Goal: Task Accomplishment & Management: Use online tool/utility

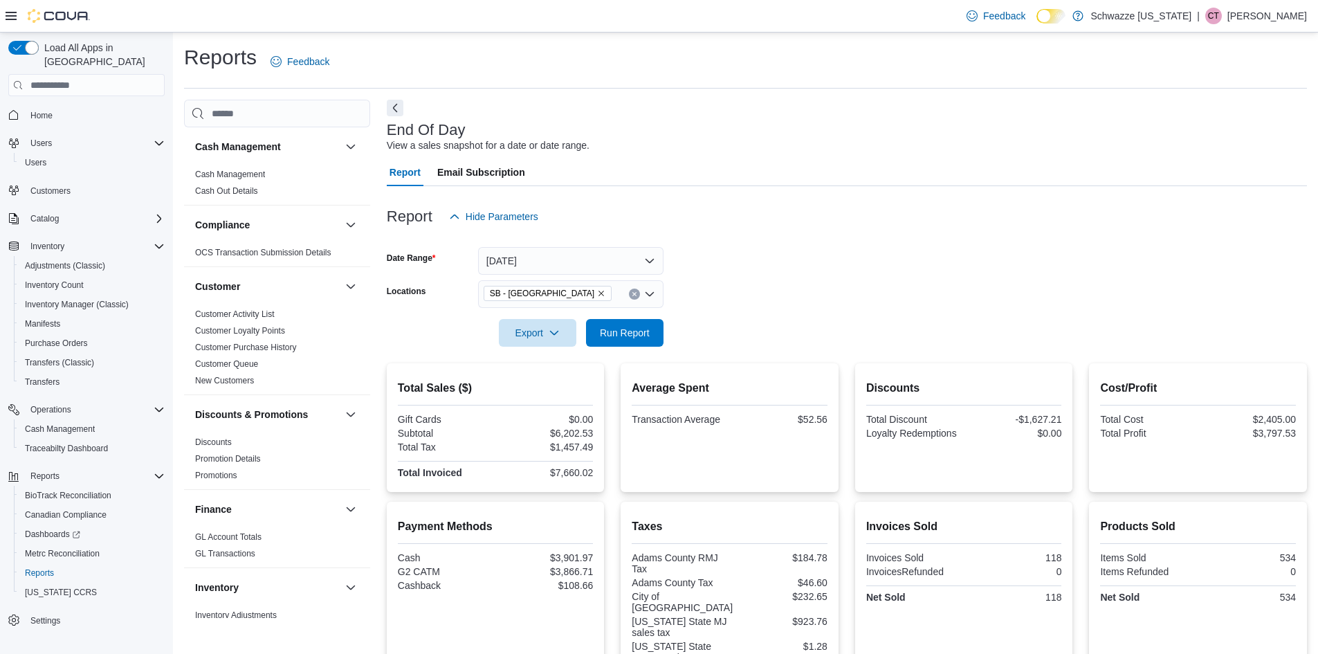
scroll to position [226, 0]
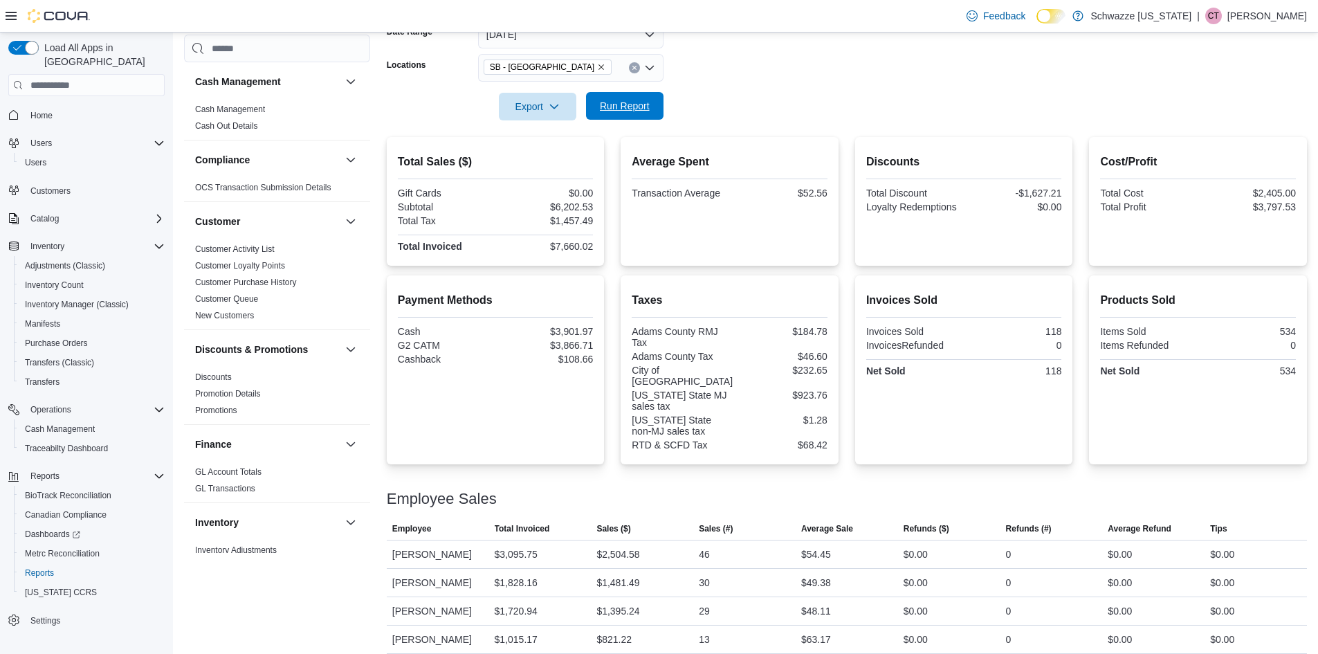
click at [585, 95] on div "Export Run Report" at bounding box center [525, 107] width 277 height 28
click at [601, 95] on span "Run Report" at bounding box center [624, 106] width 61 height 28
click at [532, 107] on span "Export" at bounding box center [537, 106] width 61 height 28
click at [551, 163] on span "Export to Pdf" at bounding box center [540, 161] width 62 height 11
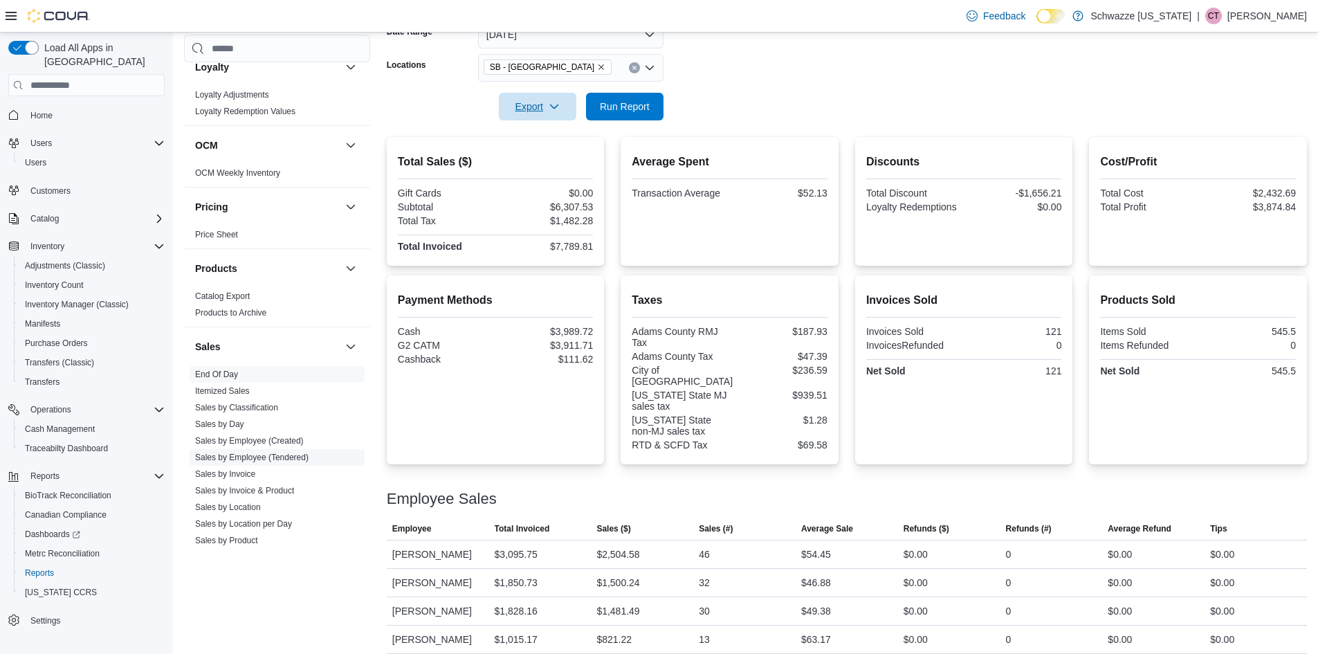
scroll to position [830, 0]
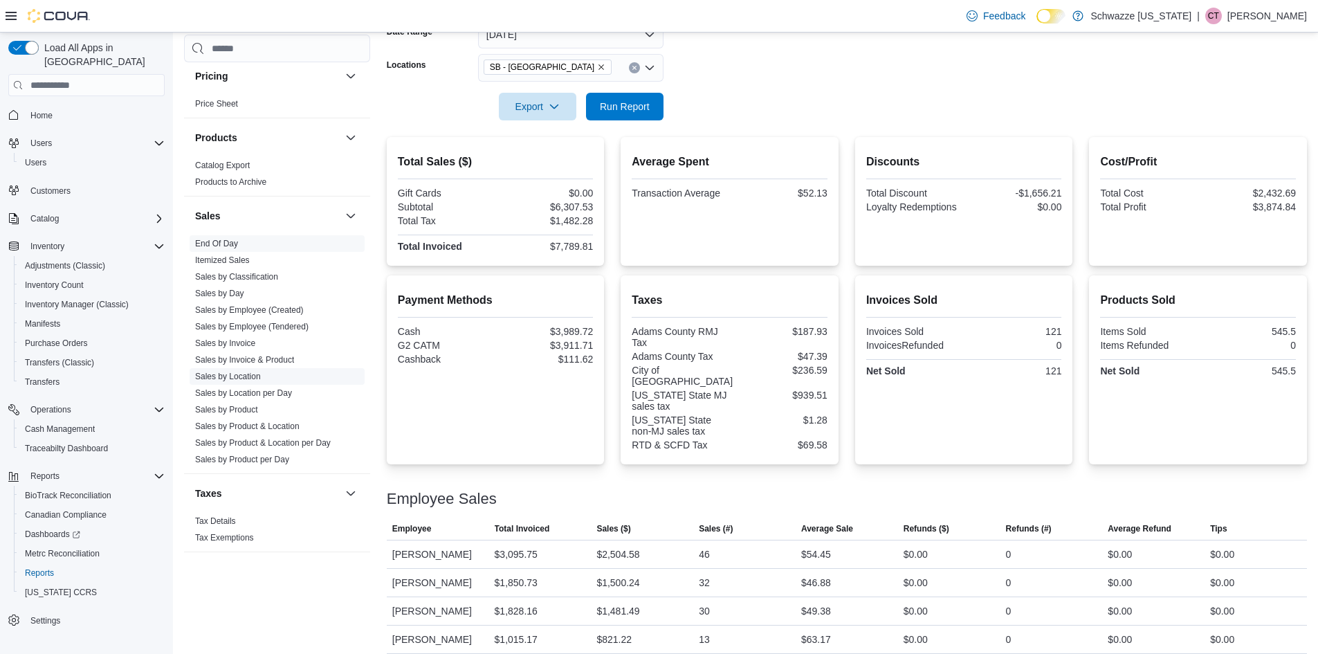
click at [244, 372] on link "Sales by Location" at bounding box center [228, 377] width 66 height 10
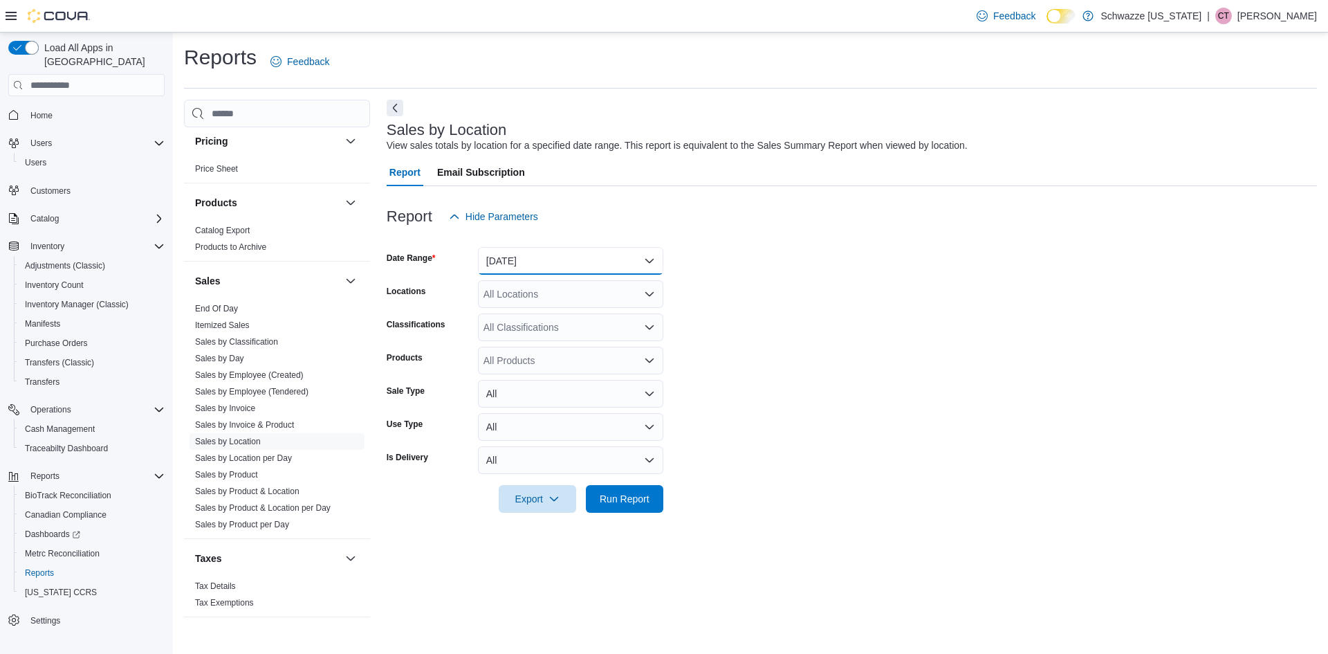
click at [511, 265] on button "[DATE]" at bounding box center [570, 261] width 185 height 28
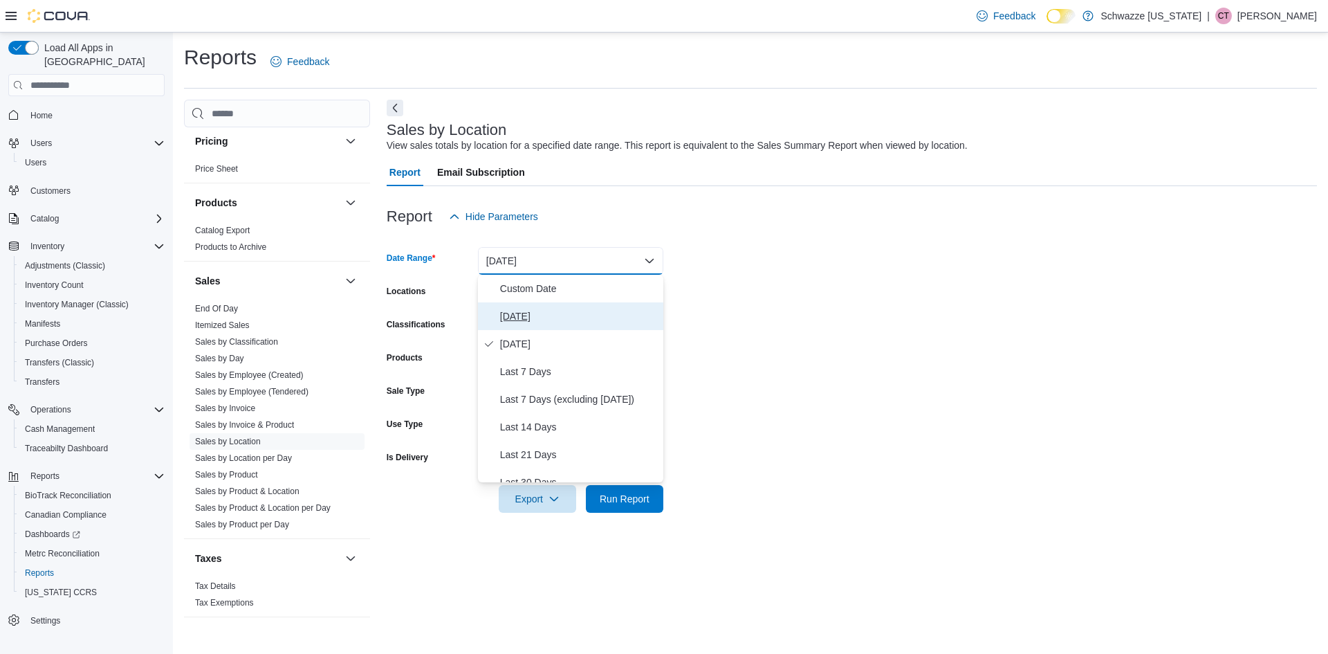
click at [526, 312] on span "[DATE]" at bounding box center [579, 316] width 158 height 17
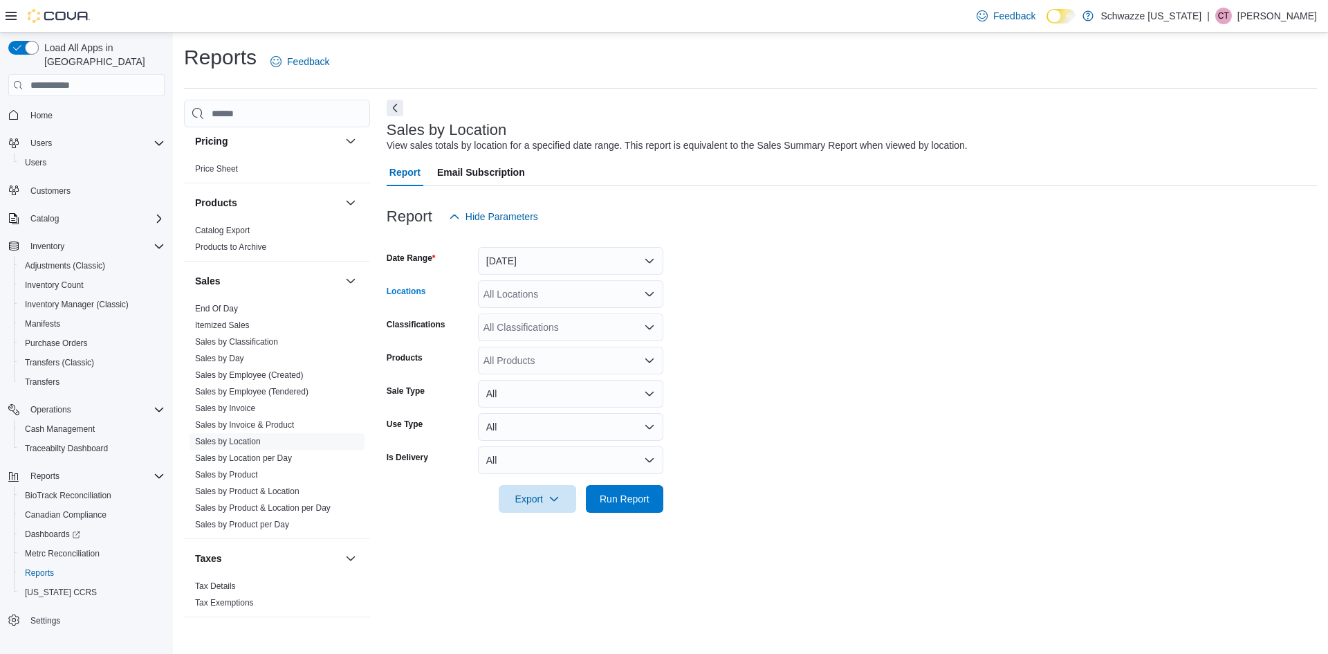
click at [531, 298] on div "All Locations" at bounding box center [570, 294] width 185 height 28
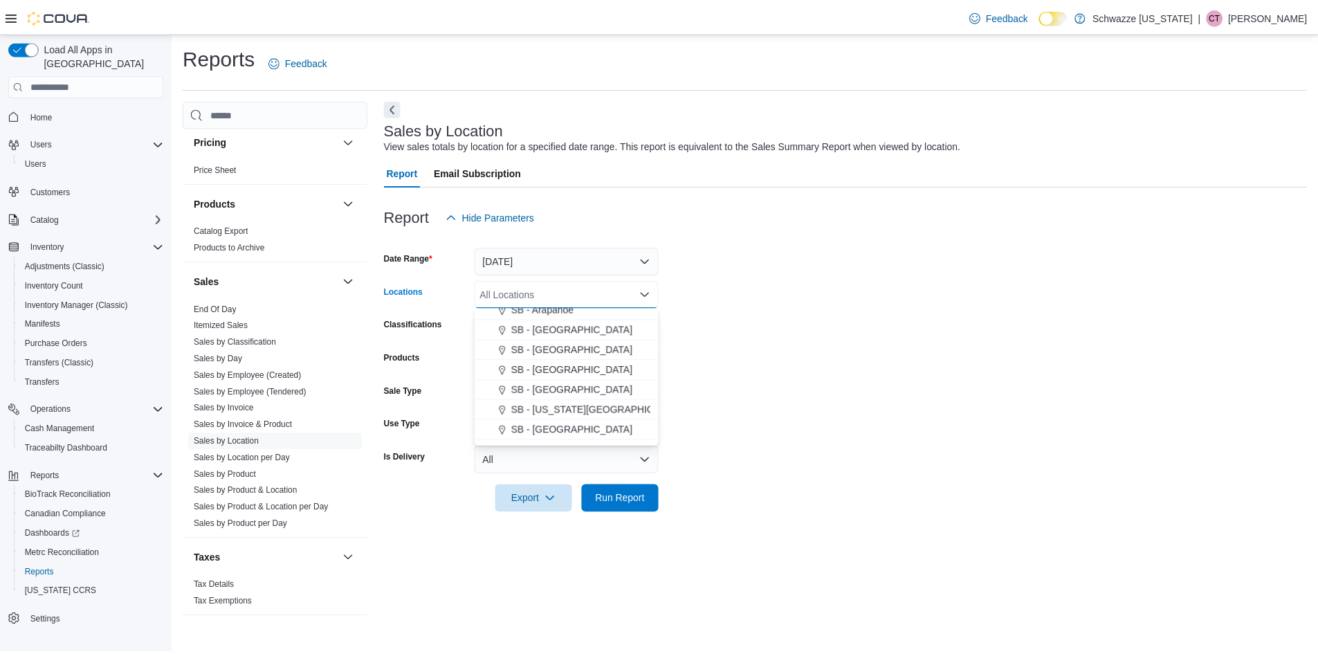
scroll to position [277, 0]
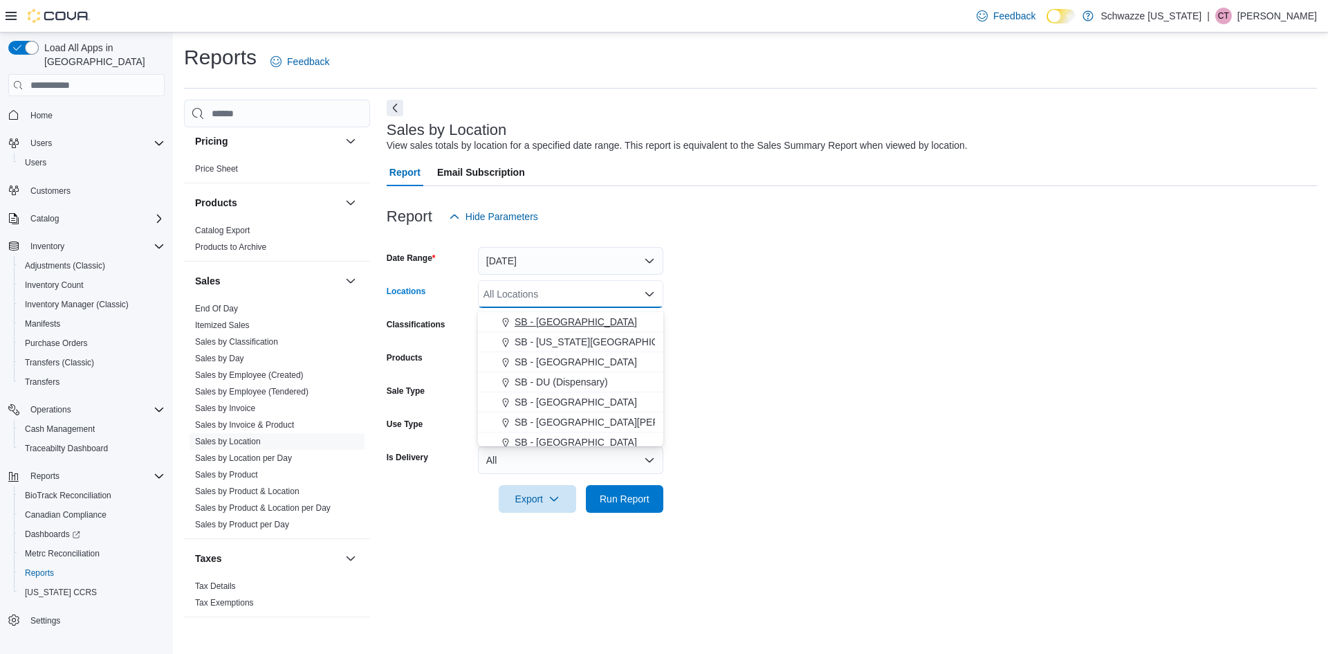
click at [548, 324] on span "SB - [GEOGRAPHIC_DATA]" at bounding box center [576, 322] width 122 height 14
click at [648, 503] on span "Run Report" at bounding box center [625, 498] width 50 height 14
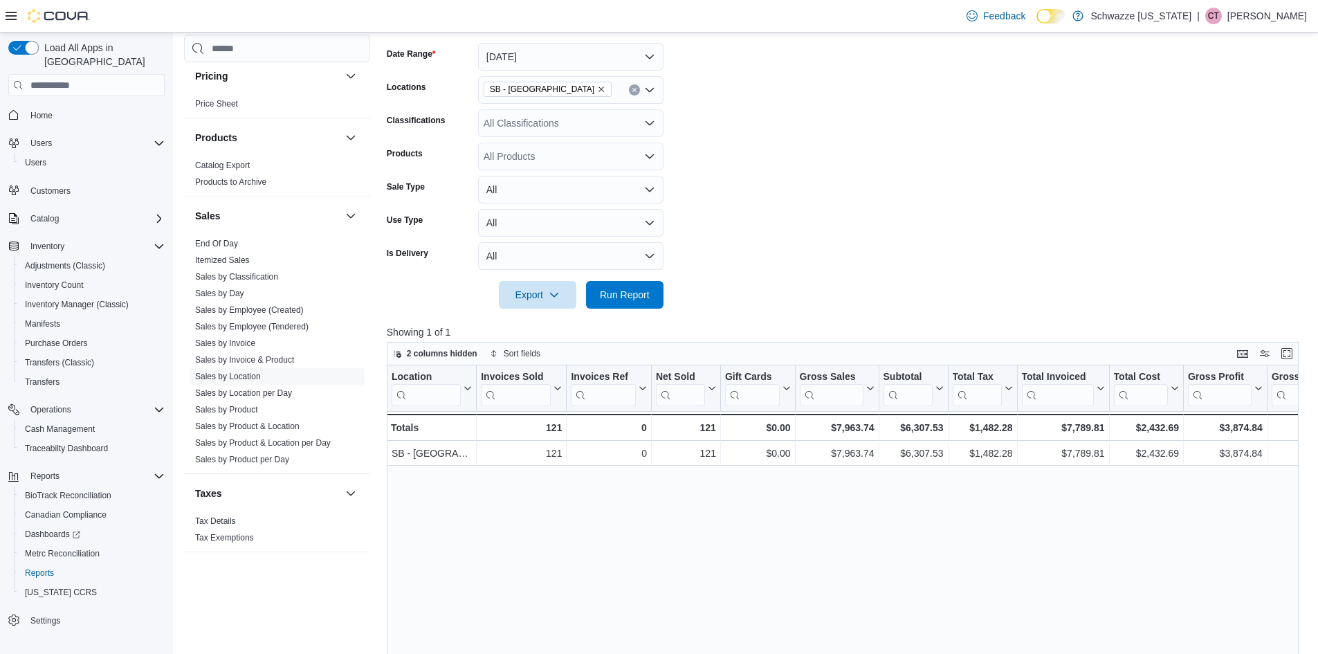
scroll to position [208, 0]
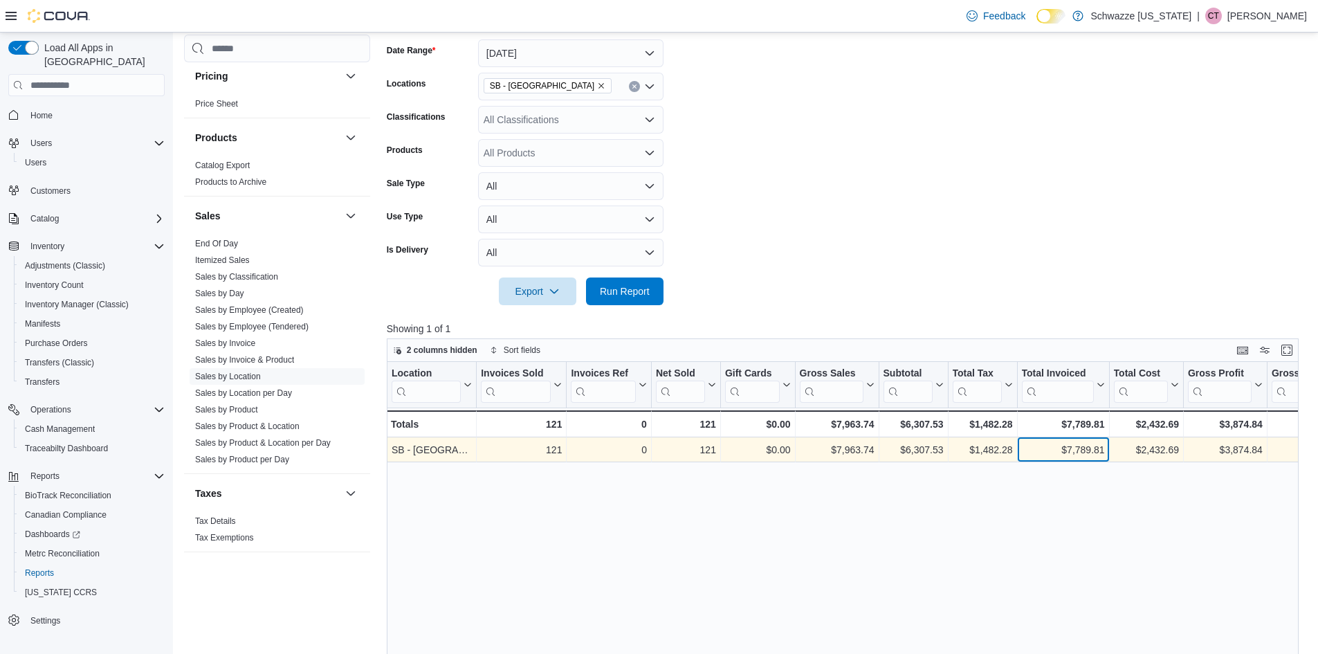
click at [1082, 453] on div "$7,789.81" at bounding box center [1062, 449] width 83 height 17
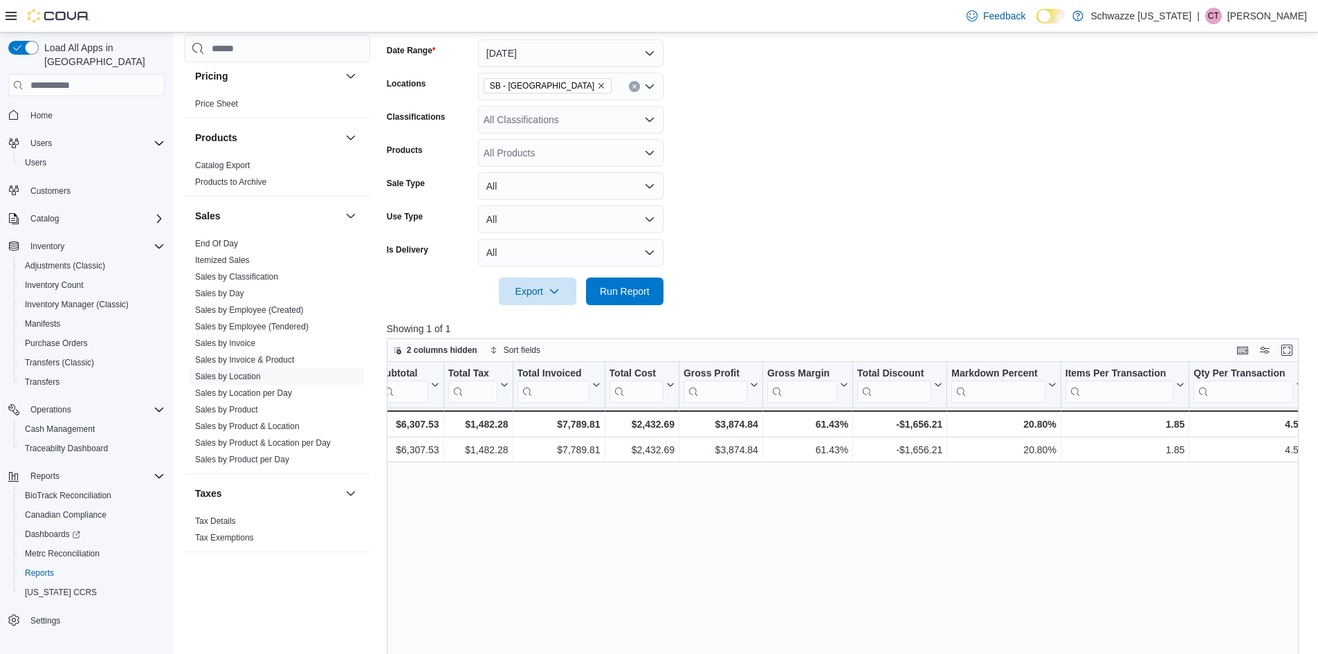
scroll to position [0, 628]
